Goal: Information Seeking & Learning: Learn about a topic

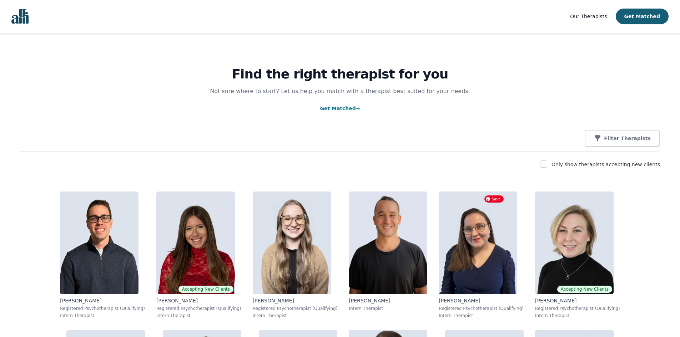
scroll to position [33, 0]
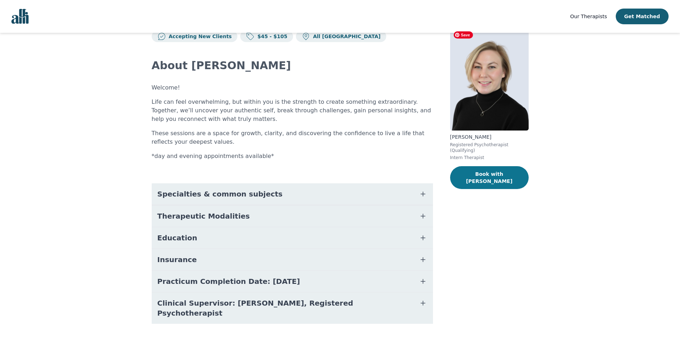
scroll to position [33, 0]
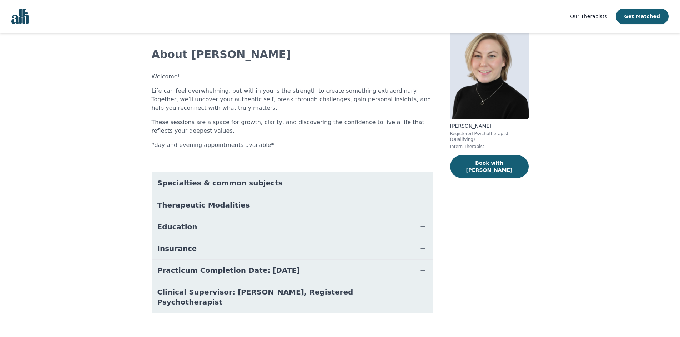
click at [271, 297] on span "Clinical Supervisor: [PERSON_NAME], Registered Psychotherapist" at bounding box center [283, 297] width 253 height 20
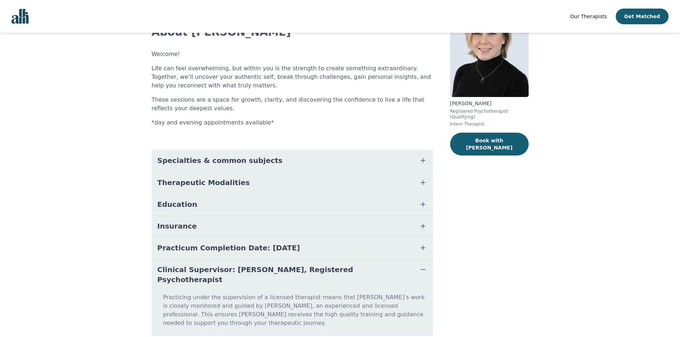
scroll to position [70, 0]
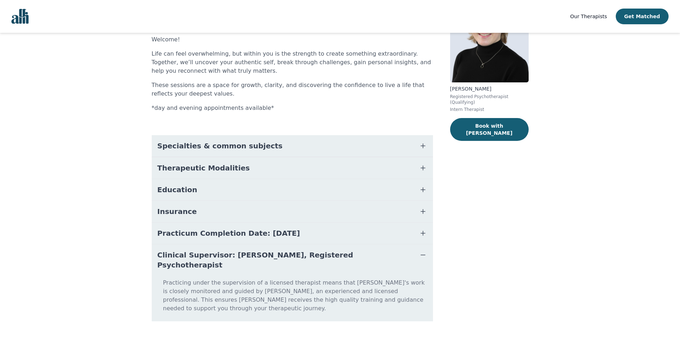
click at [238, 233] on span "Practicum Completion Date: [DATE]" at bounding box center [228, 233] width 143 height 10
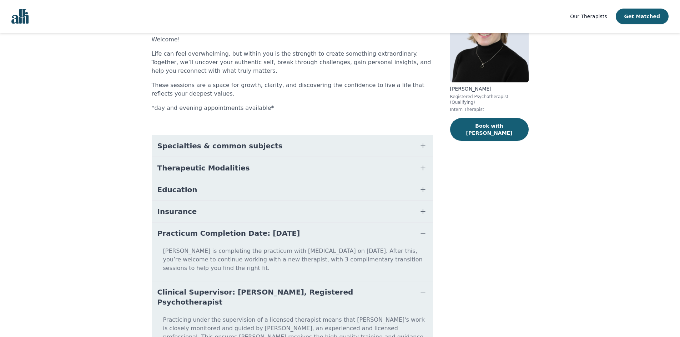
click at [242, 217] on button "Insurance" at bounding box center [292, 211] width 281 height 21
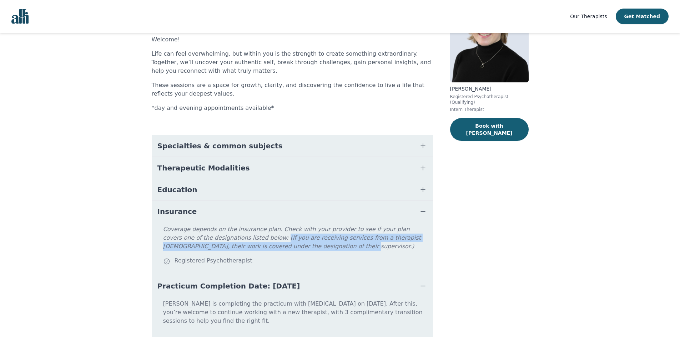
drag, startPoint x: 227, startPoint y: 236, endPoint x: 437, endPoint y: 247, distance: 210.7
click at [437, 247] on div "Accepting New Clients $45 - $105 All Canada About [PERSON_NAME] Welcome! Life c…" at bounding box center [339, 204] width 411 height 483
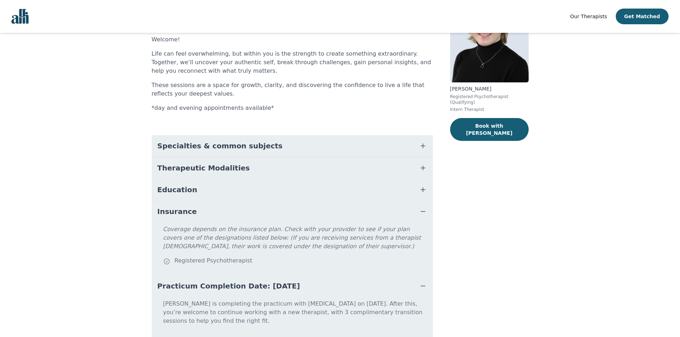
click at [573, 188] on main "Accepting New Clients $45 - $105 All Canada About [PERSON_NAME] Welcome! Life c…" at bounding box center [340, 204] width 680 height 483
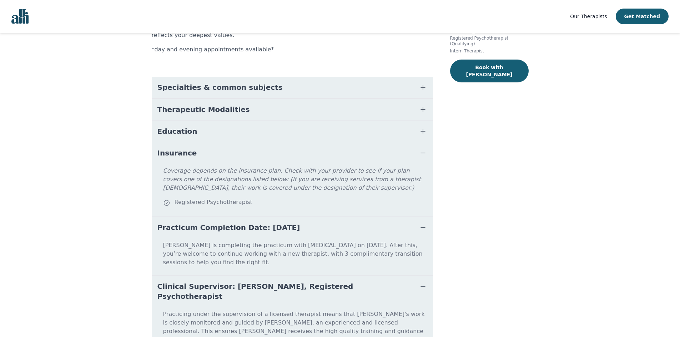
scroll to position [142, 0]
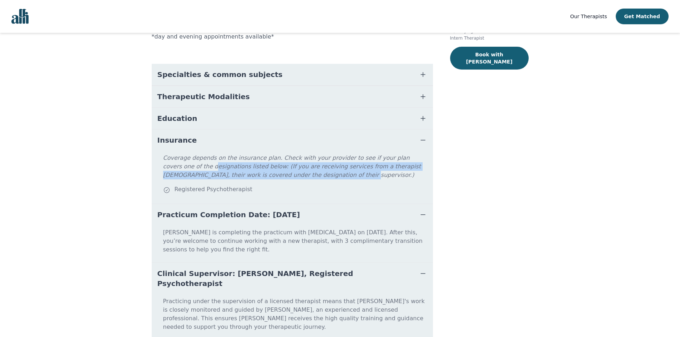
drag, startPoint x: 166, startPoint y: 163, endPoint x: 291, endPoint y: 179, distance: 126.3
click at [291, 179] on p "Coverage depends on the insurance plan. Check with your provider to see if your…" at bounding box center [296, 169] width 267 height 31
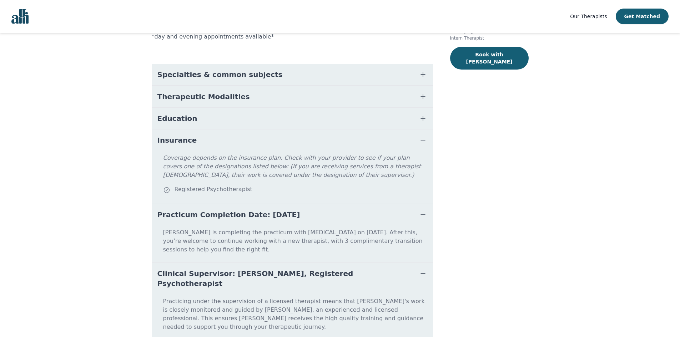
click at [291, 179] on p "Coverage depends on the insurance plan. Check with your provider to see if your…" at bounding box center [296, 169] width 267 height 31
